Goal: Find specific page/section

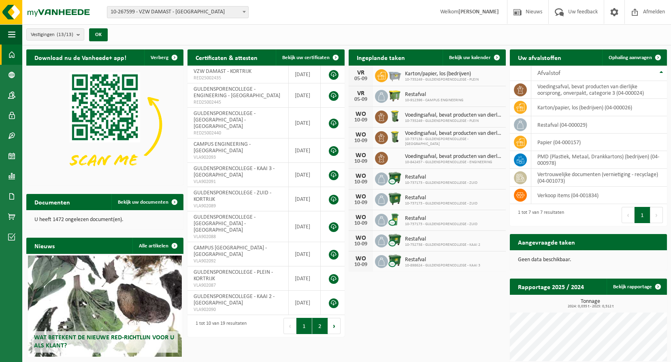
click at [321, 318] on button "2" at bounding box center [320, 326] width 16 height 16
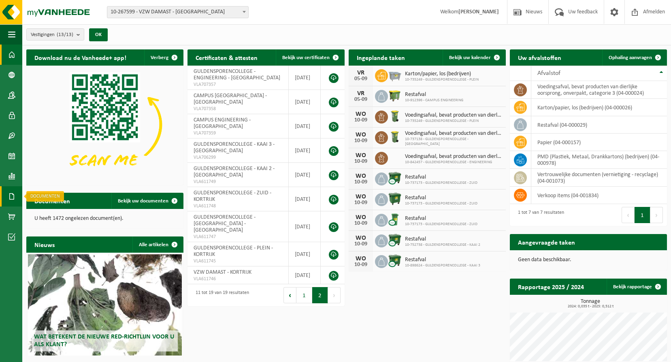
click at [17, 193] on link "Documenten" at bounding box center [11, 196] width 22 height 20
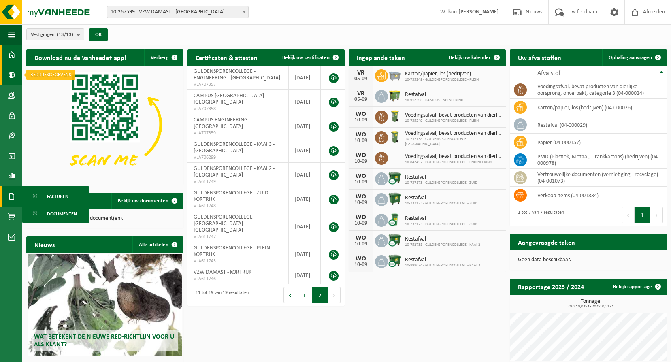
click at [15, 72] on link "Bedrijfsgegevens" at bounding box center [11, 75] width 22 height 20
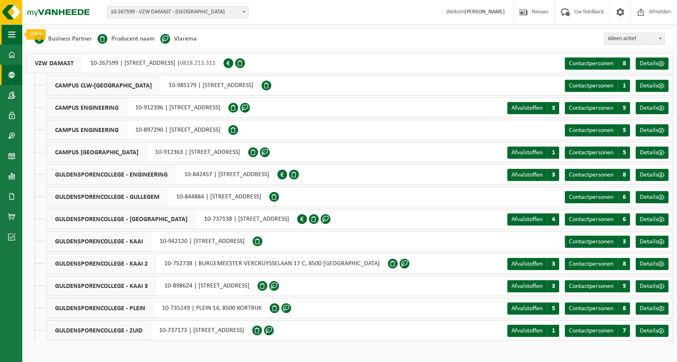
click at [10, 34] on span "button" at bounding box center [11, 34] width 7 height 20
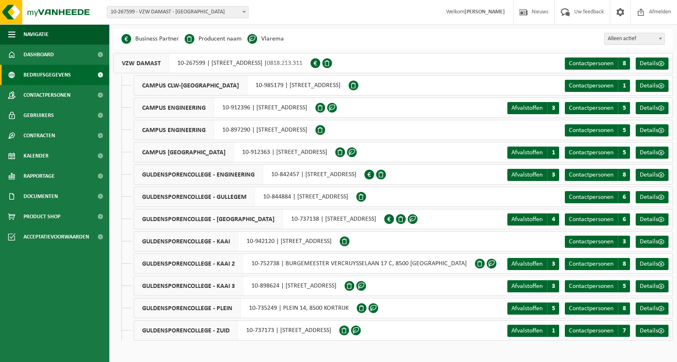
click at [283, 40] on li "Vlarema" at bounding box center [265, 39] width 36 height 12
click at [337, 108] on span at bounding box center [332, 108] width 10 height 10
click at [658, 11] on span "Afmelden" at bounding box center [660, 12] width 26 height 24
